Goal: Task Accomplishment & Management: Manage account settings

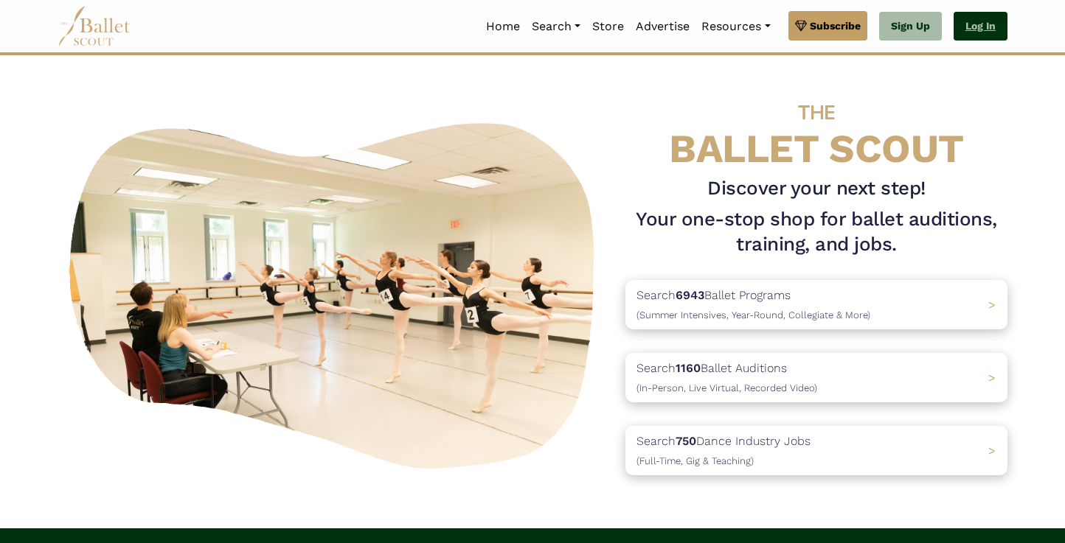
click at [973, 31] on link "Log In" at bounding box center [980, 26] width 54 height 29
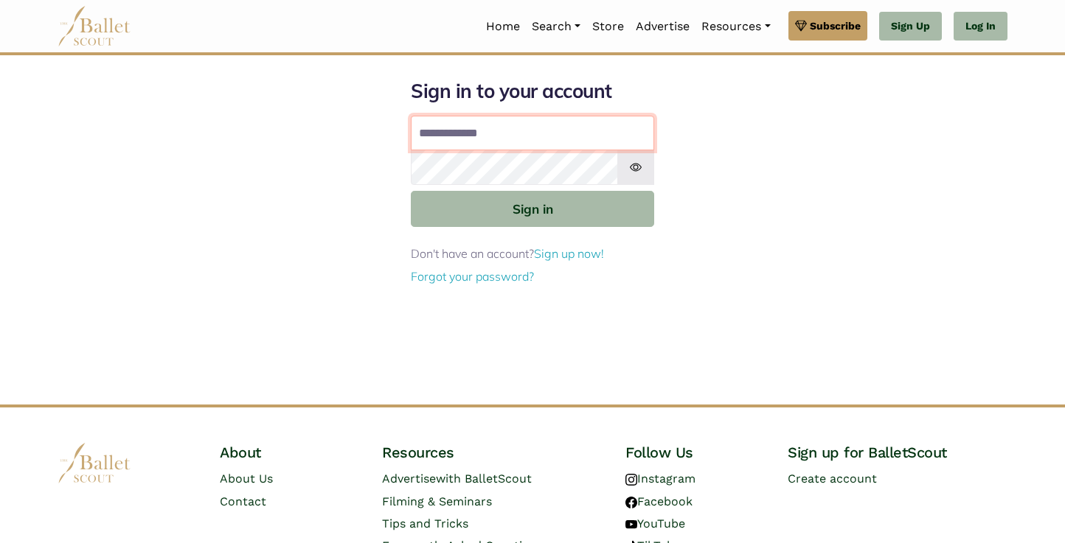
type input "**********"
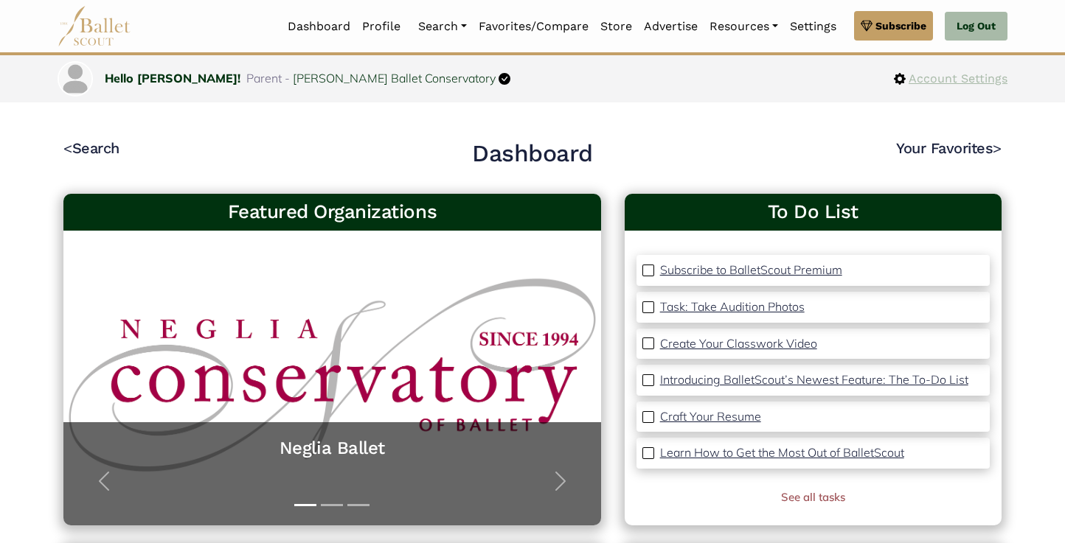
click at [938, 83] on span "Account Settings" at bounding box center [956, 78] width 102 height 19
